Goal: Use online tool/utility: Utilize a website feature to perform a specific function

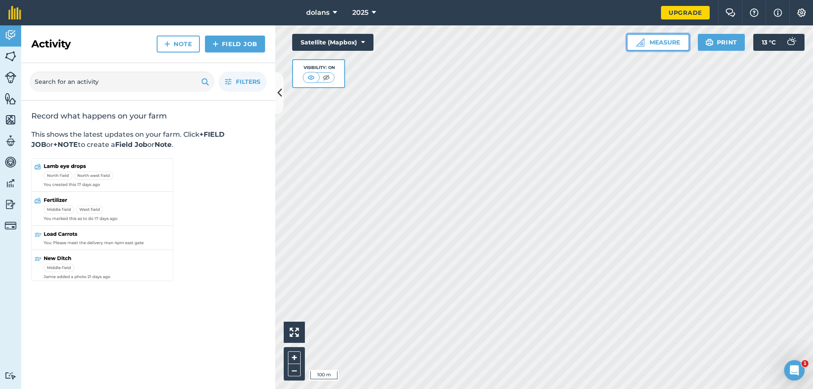
click at [647, 43] on button "Measure" at bounding box center [658, 42] width 63 height 17
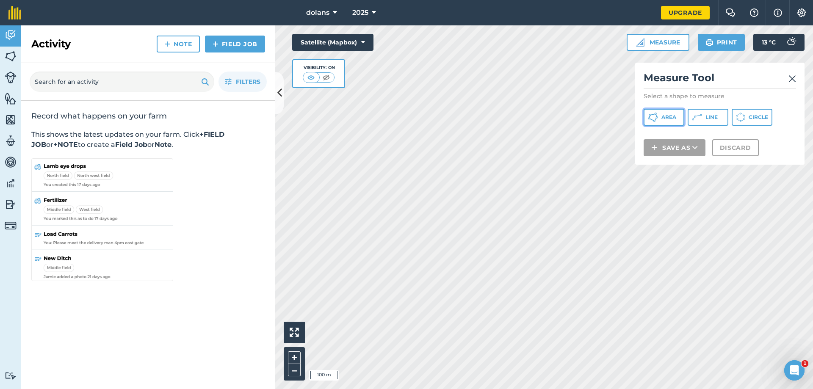
click at [680, 119] on button "Area" at bounding box center [664, 117] width 41 height 17
click at [752, 389] on html "dolans 2025 Upgrade Farm Chat Help Info Settings Map printing is not available …" at bounding box center [406, 194] width 813 height 389
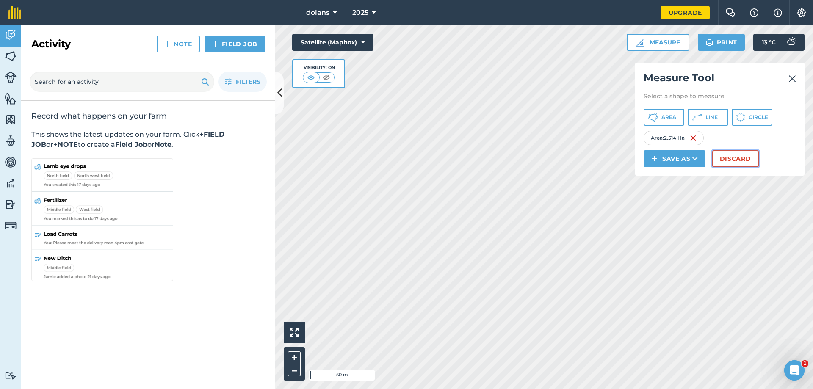
click at [726, 158] on button "Discard" at bounding box center [735, 158] width 47 height 17
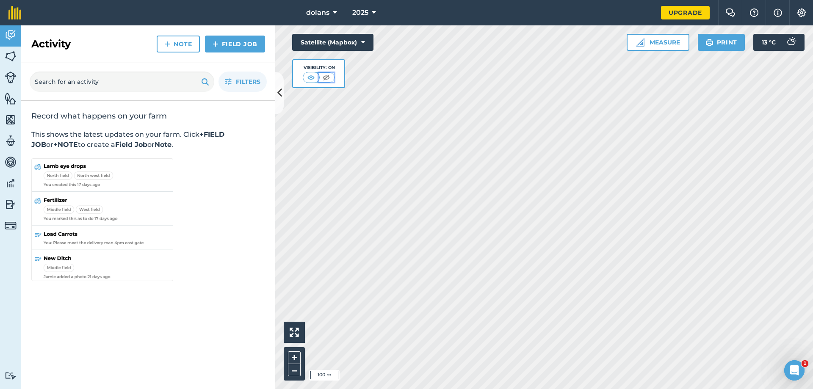
click at [327, 79] on img at bounding box center [326, 77] width 11 height 8
click at [309, 75] on img at bounding box center [311, 77] width 11 height 8
click at [359, 45] on button "Satellite (Mapbox)" at bounding box center [332, 42] width 81 height 17
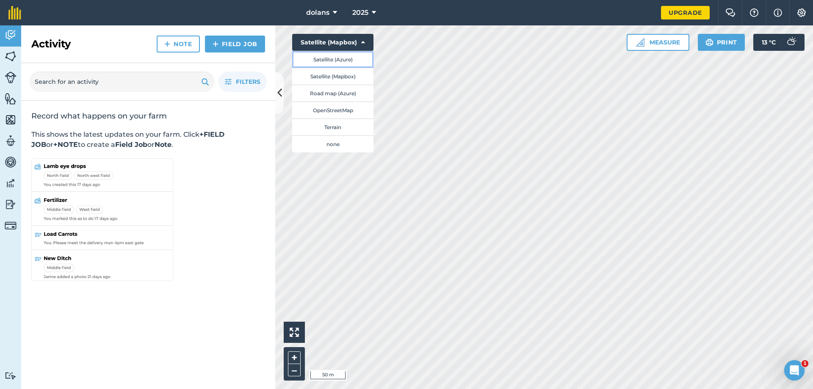
click at [349, 59] on button "Satellite (Azure)" at bounding box center [332, 59] width 81 height 17
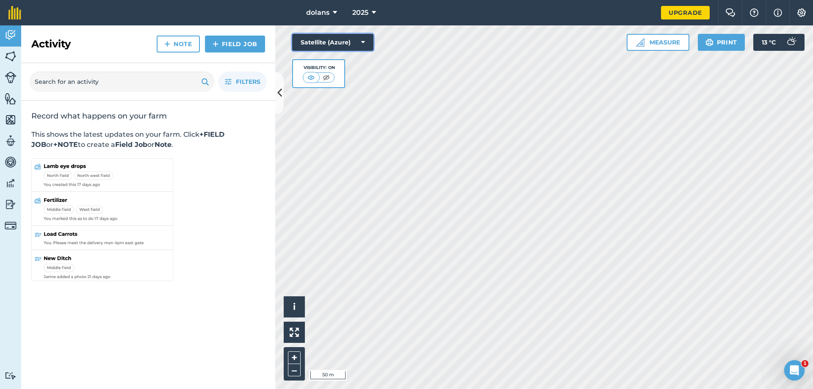
click at [356, 48] on button "Satellite (Azure)" at bounding box center [332, 42] width 81 height 17
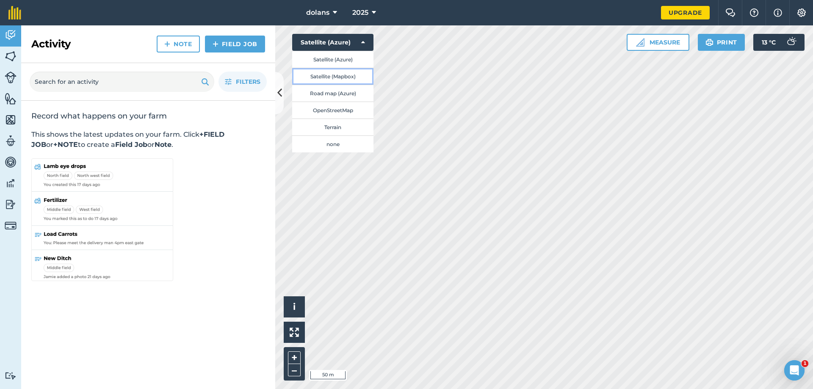
click at [343, 76] on button "Satellite (Mapbox)" at bounding box center [332, 76] width 81 height 17
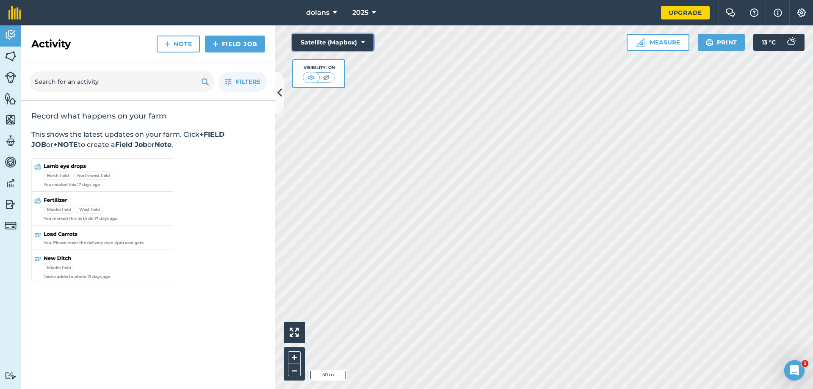
click at [349, 45] on button "Satellite (Mapbox)" at bounding box center [332, 42] width 81 height 17
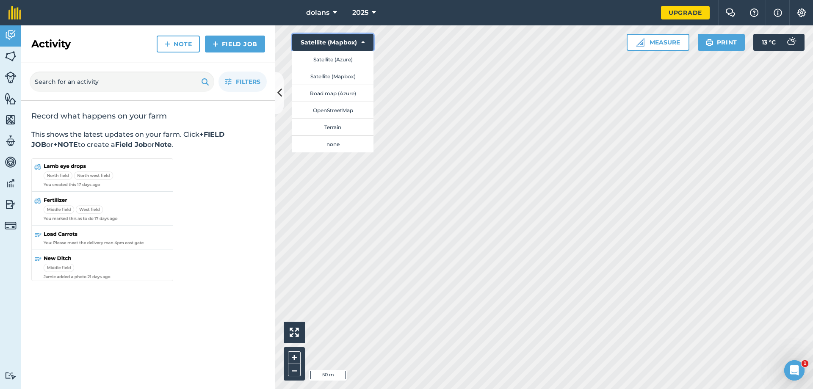
click at [342, 49] on button "Satellite (Mapbox)" at bounding box center [332, 42] width 81 height 17
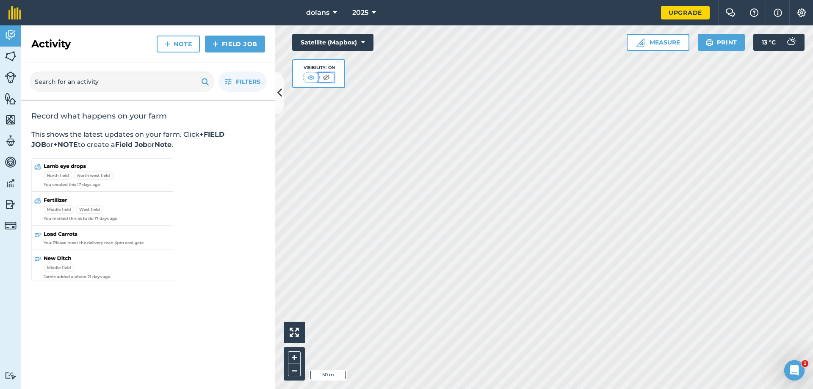
click at [330, 79] on img at bounding box center [326, 77] width 11 height 8
click at [310, 77] on img at bounding box center [311, 77] width 11 height 8
click at [351, 36] on button "Satellite (Mapbox)" at bounding box center [332, 42] width 81 height 17
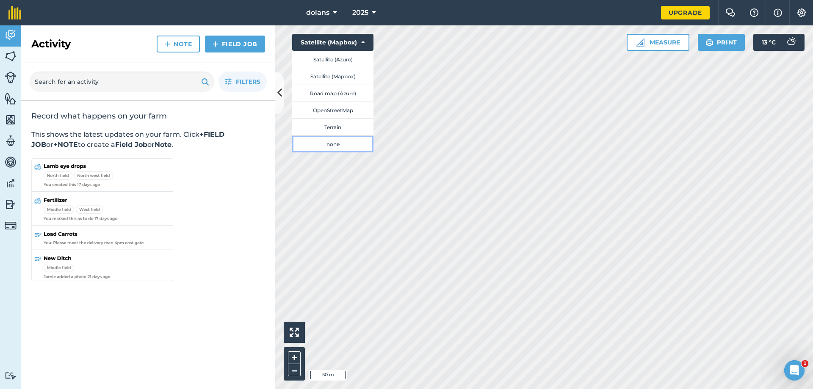
click at [347, 146] on button "none" at bounding box center [332, 144] width 81 height 17
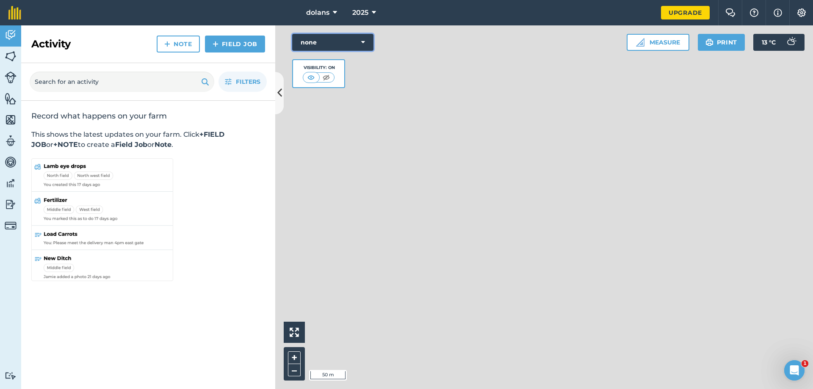
click at [361, 36] on button "none" at bounding box center [332, 42] width 81 height 17
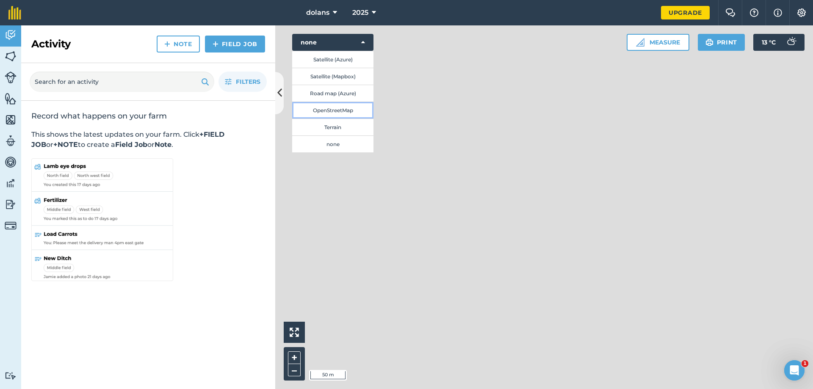
click at [351, 115] on button "OpenStreetMap" at bounding box center [332, 110] width 81 height 17
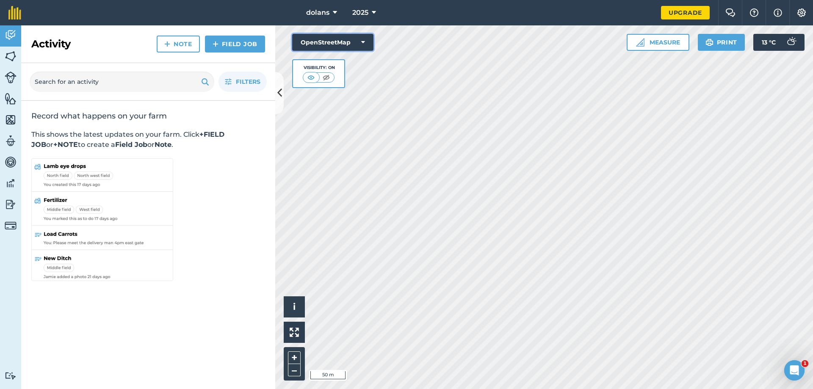
click at [354, 37] on button "OpenStreetMap" at bounding box center [332, 42] width 81 height 17
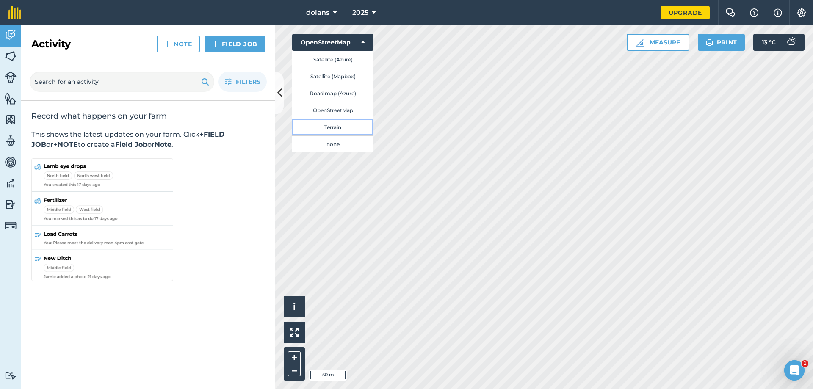
click at [354, 126] on button "Terrain" at bounding box center [332, 127] width 81 height 17
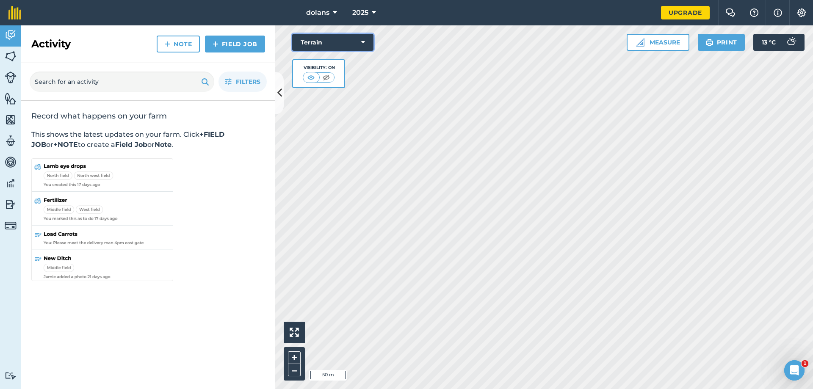
click at [359, 42] on button "Terrain" at bounding box center [332, 42] width 81 height 17
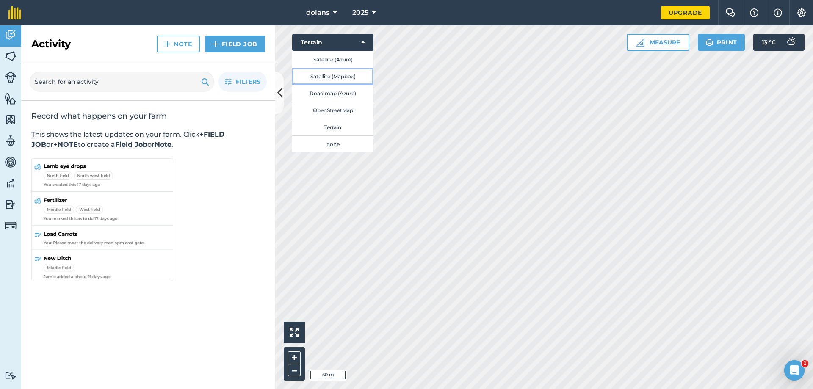
click at [349, 75] on button "Satellite (Mapbox)" at bounding box center [332, 76] width 81 height 17
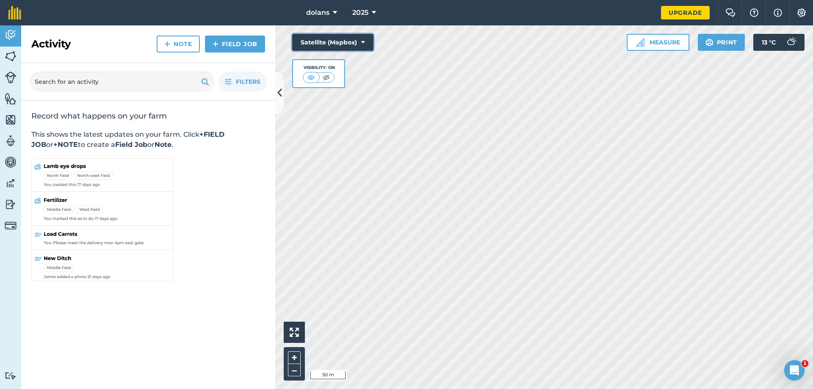
click at [356, 43] on button "Satellite (Mapbox)" at bounding box center [332, 42] width 81 height 17
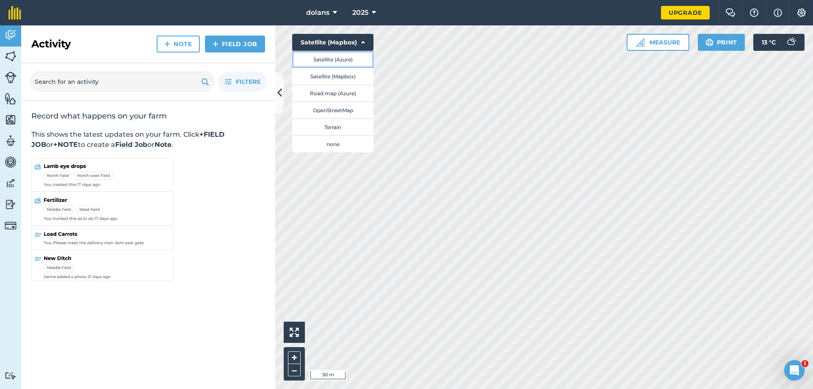
click at [352, 64] on button "Satellite (Azure)" at bounding box center [332, 59] width 81 height 17
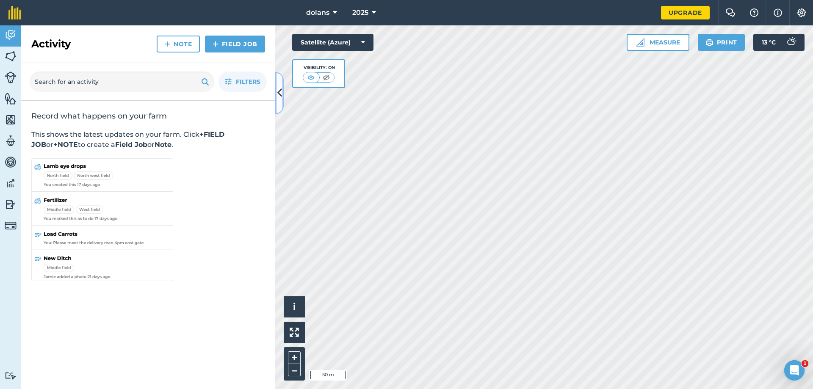
click at [282, 83] on button at bounding box center [279, 93] width 8 height 42
